Goal: Find specific page/section: Find specific page/section

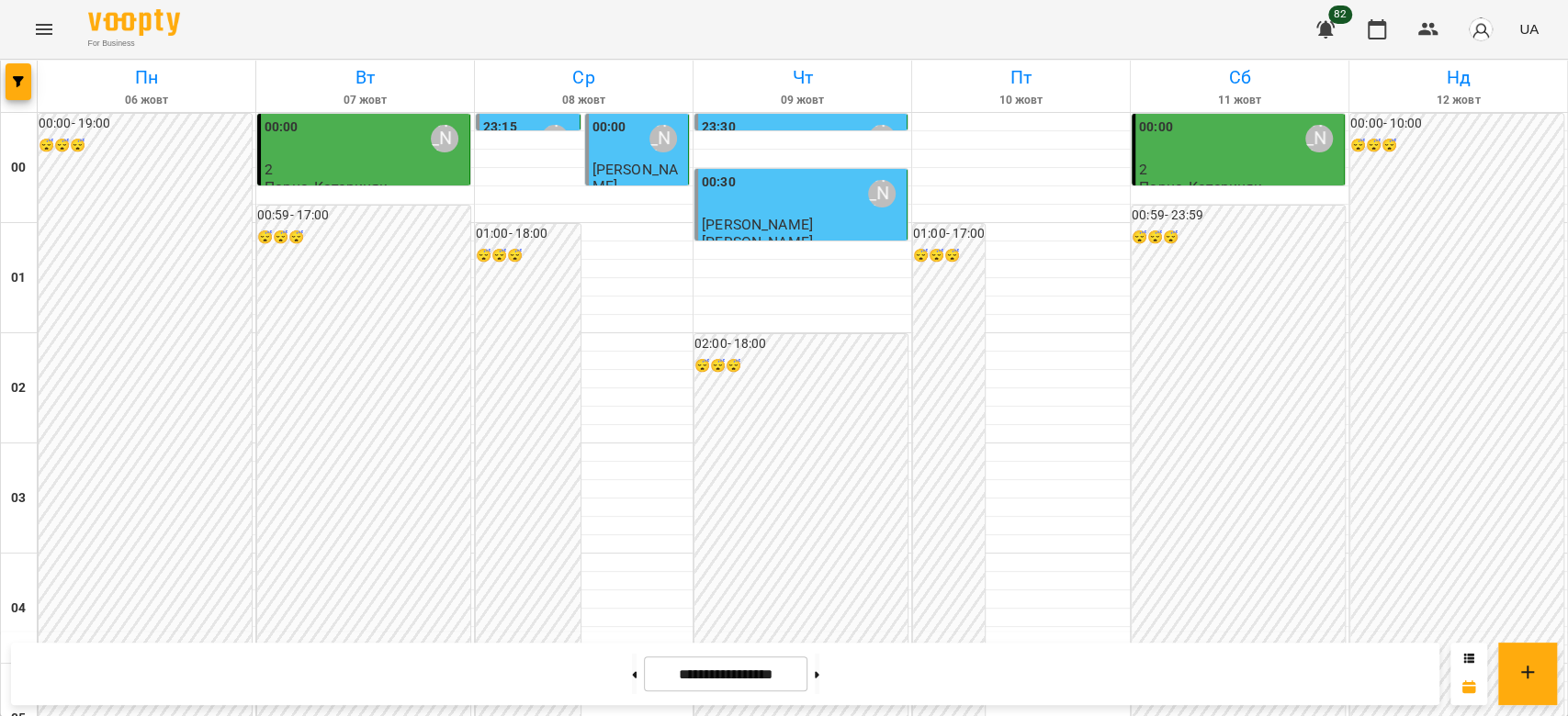
scroll to position [2123, 0]
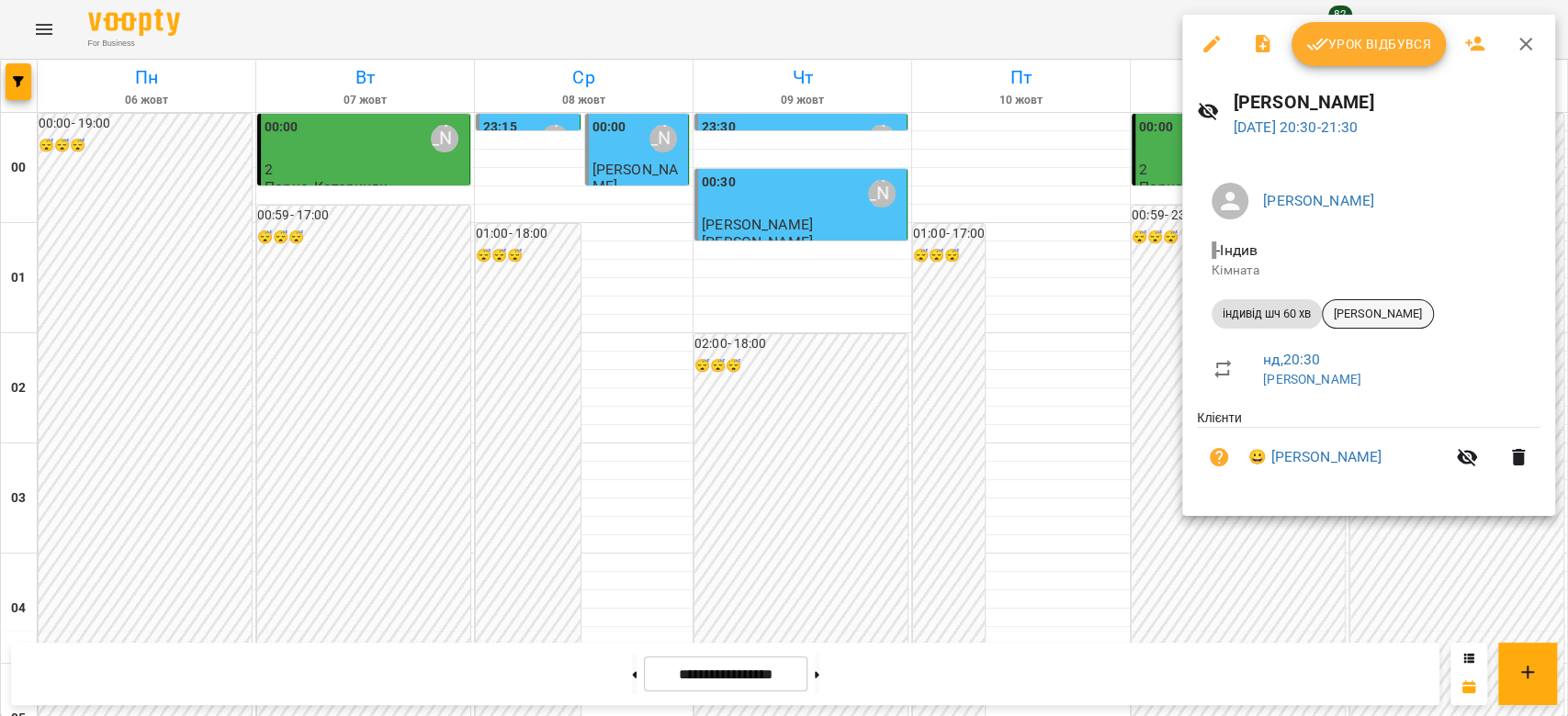
click at [1406, 311] on span "[PERSON_NAME]" at bounding box center [1377, 313] width 110 height 17
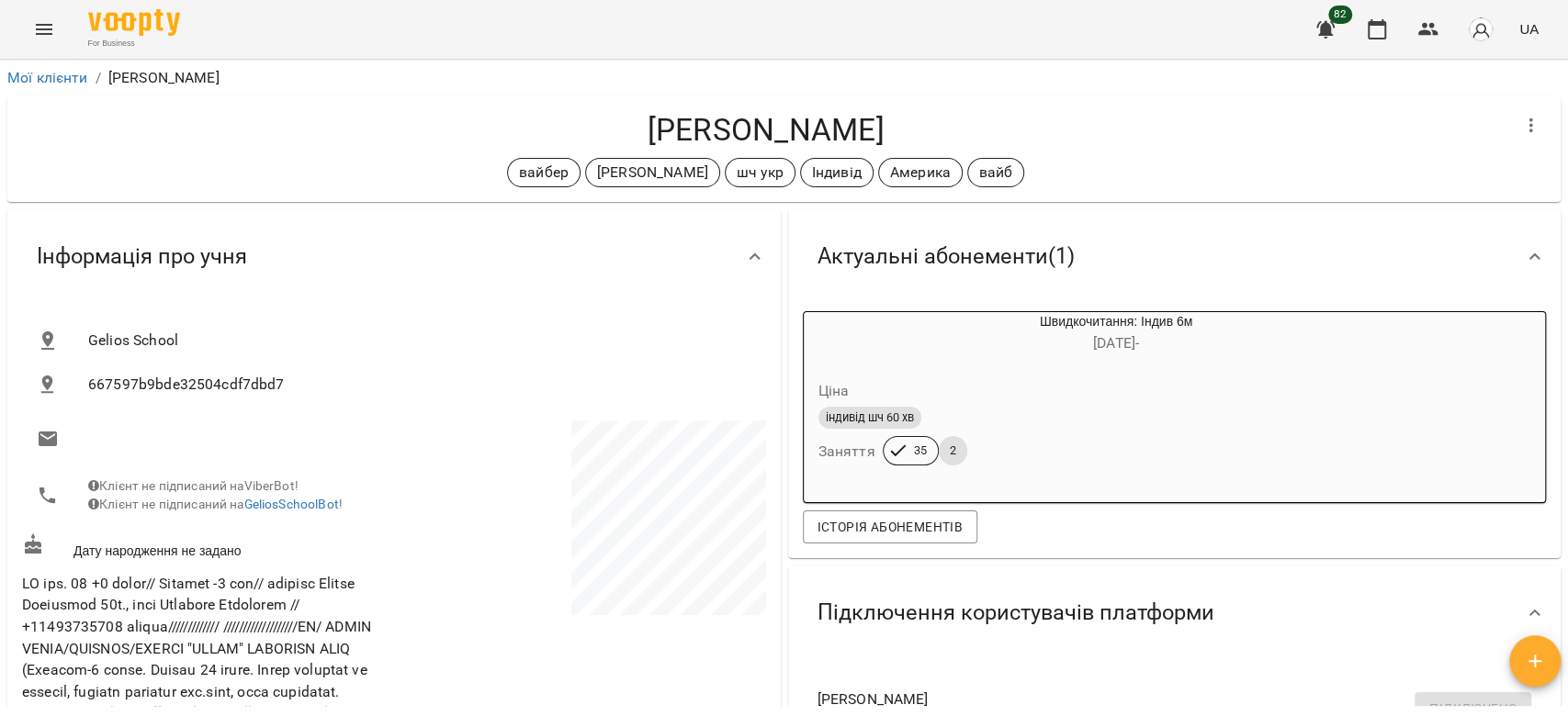
drag, startPoint x: 923, startPoint y: 124, endPoint x: 581, endPoint y: 135, distance: 342.2
click at [581, 135] on h4 "[PERSON_NAME]" at bounding box center [765, 130] width 1487 height 38
copy h4 "[PERSON_NAME]"
